Goal: Information Seeking & Learning: Learn about a topic

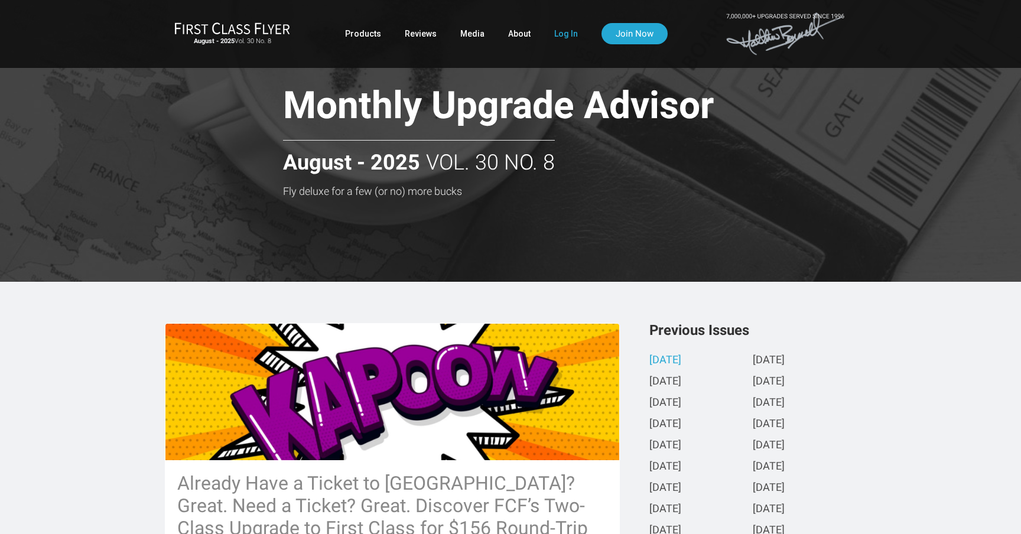
click at [564, 32] on link "Log In" at bounding box center [566, 33] width 24 height 21
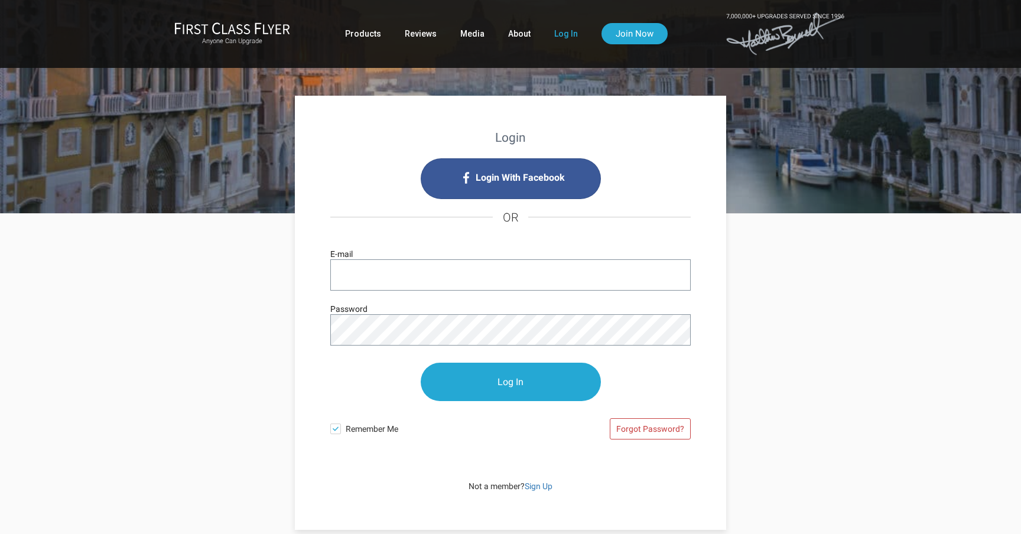
type input "[EMAIL_ADDRESS][DOMAIN_NAME]"
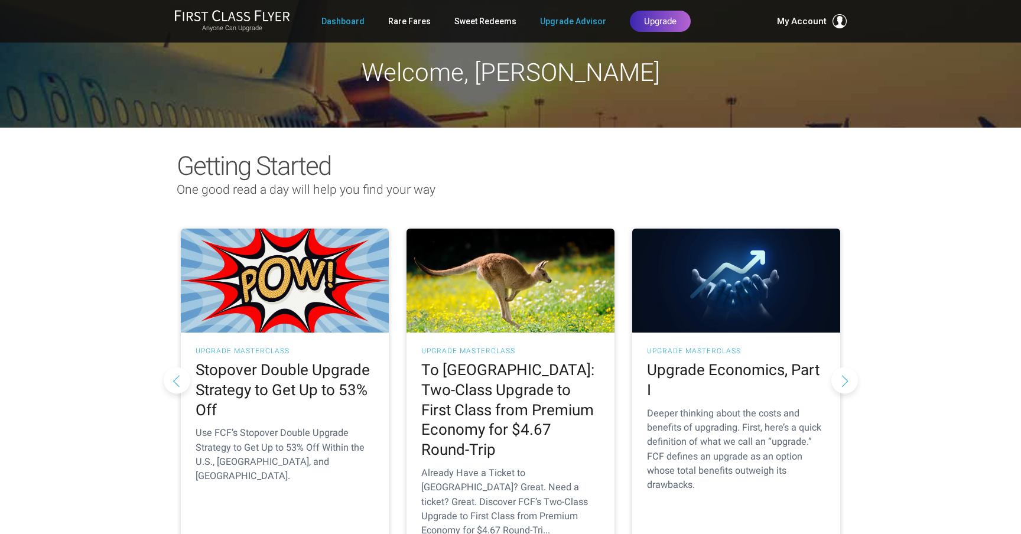
click at [555, 18] on link "Upgrade Advisor" at bounding box center [573, 21] width 66 height 21
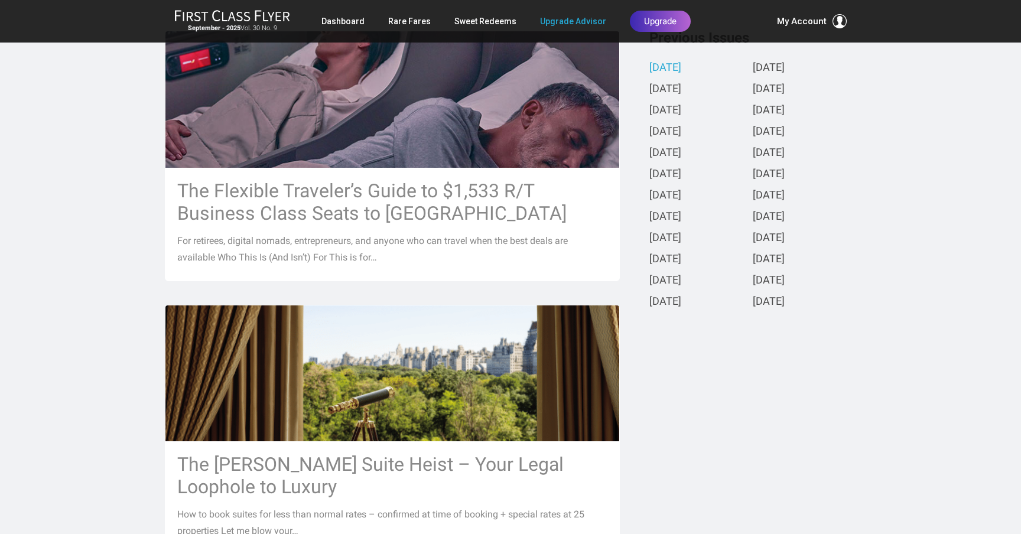
scroll to position [296, 0]
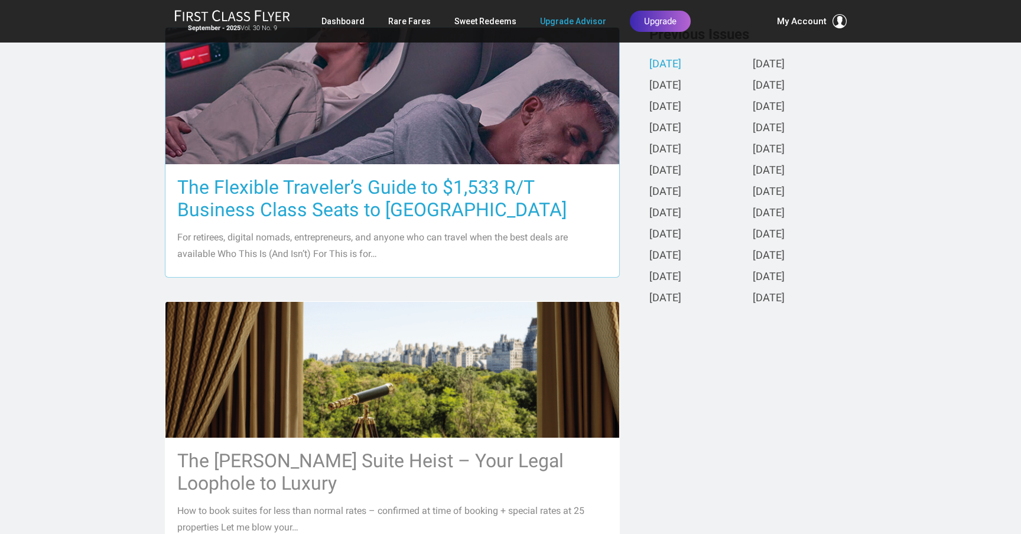
click at [236, 186] on h3 "The Flexible Traveler’s Guide to $1,533 R/T Business Class Seats to Europe" at bounding box center [392, 198] width 430 height 45
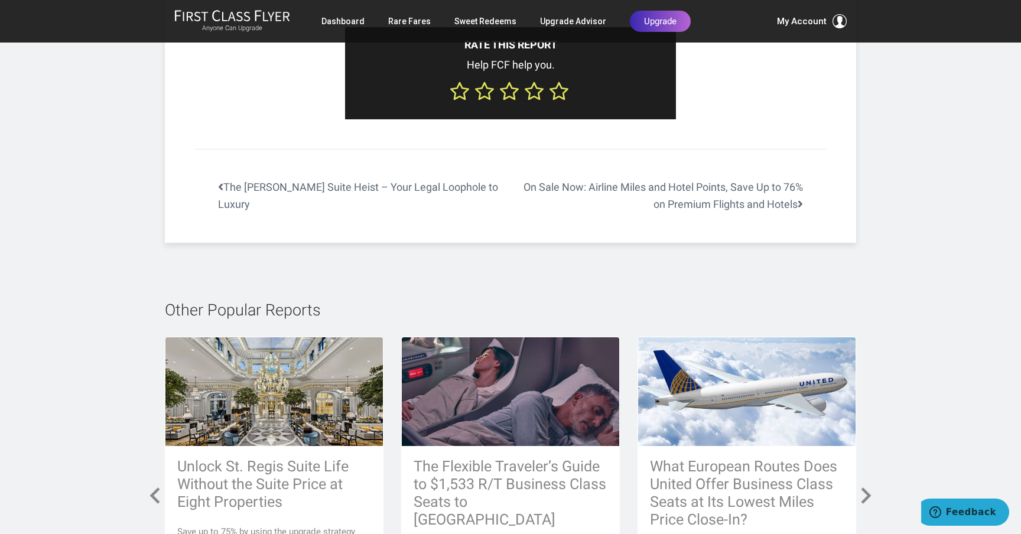
scroll to position [4924, 0]
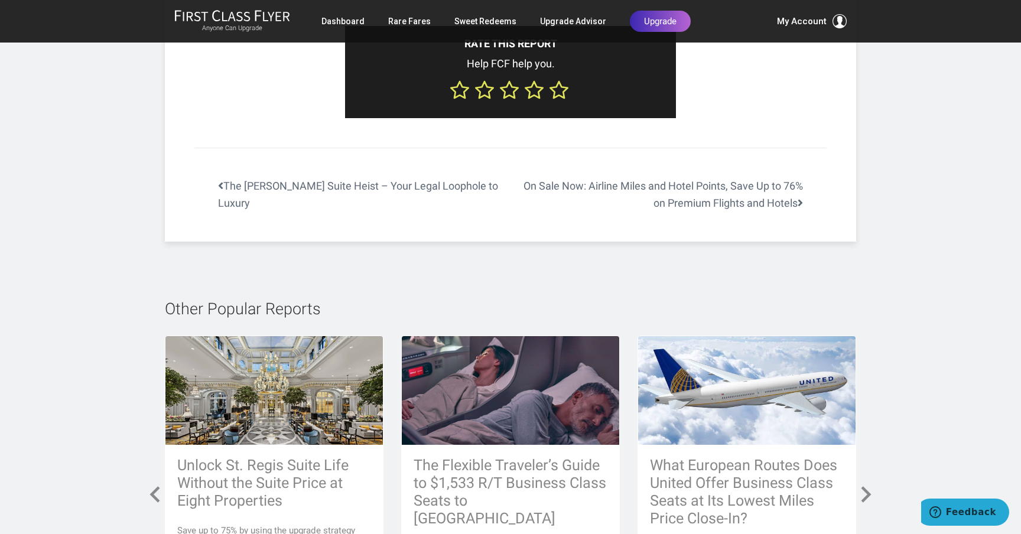
click at [703, 178] on link "On Sale Now: Airline Miles and Hotel Points, Save Up to 76% on Premium Flights …" at bounding box center [669, 195] width 316 height 34
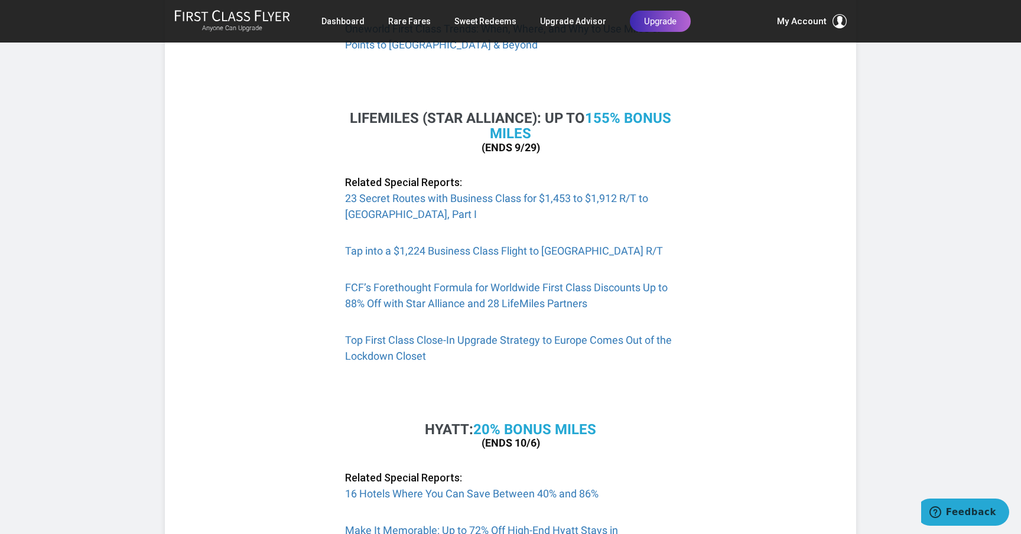
scroll to position [854, 0]
